Goal: Task Accomplishment & Management: Use online tool/utility

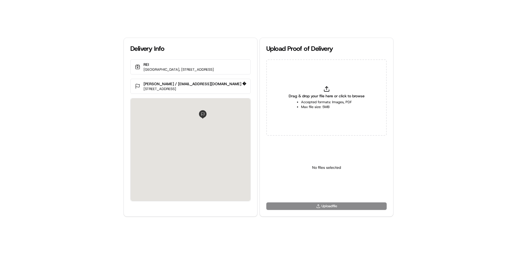
click at [362, 117] on div "Drag & drop your file here or click to browse Accepted formats: Images, PDF Max…" at bounding box center [326, 97] width 120 height 76
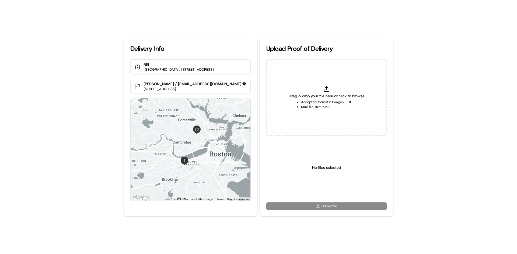
type input "C:\fakepath\HandedToCustomer (1).png"
click at [316, 188] on html "Delivery Info [GEOGRAPHIC_DATA], [STREET_ADDRESS] [PERSON_NAME] / [EMAIL_ADDRES…" at bounding box center [258, 127] width 517 height 254
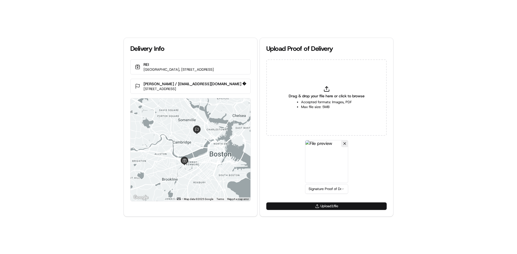
click at [322, 206] on button "Upload 1 file" at bounding box center [326, 207] width 120 height 8
